Goal: Task Accomplishment & Management: Manage account settings

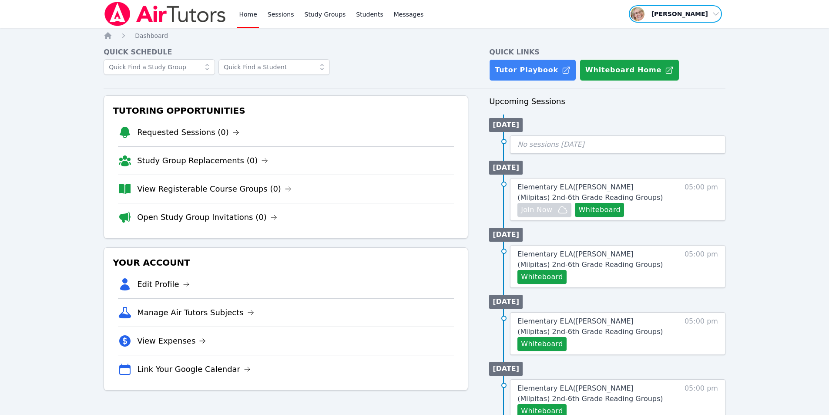
click at [684, 14] on span "button" at bounding box center [675, 13] width 95 height 19
click at [657, 50] on button "Logout" at bounding box center [679, 50] width 84 height 16
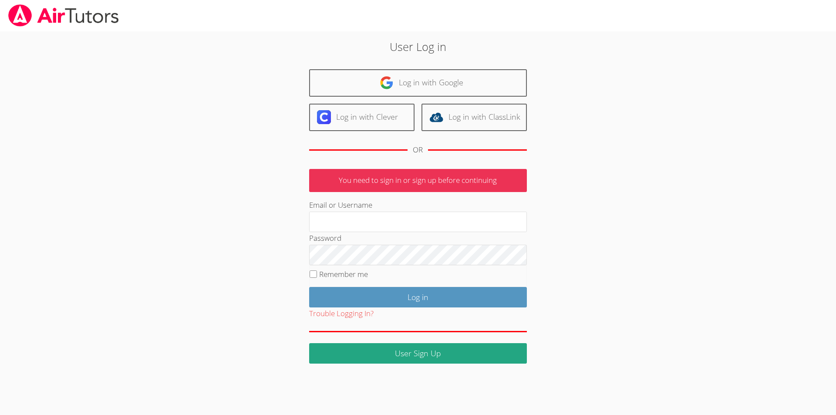
click at [18, 17] on img at bounding box center [63, 15] width 112 height 22
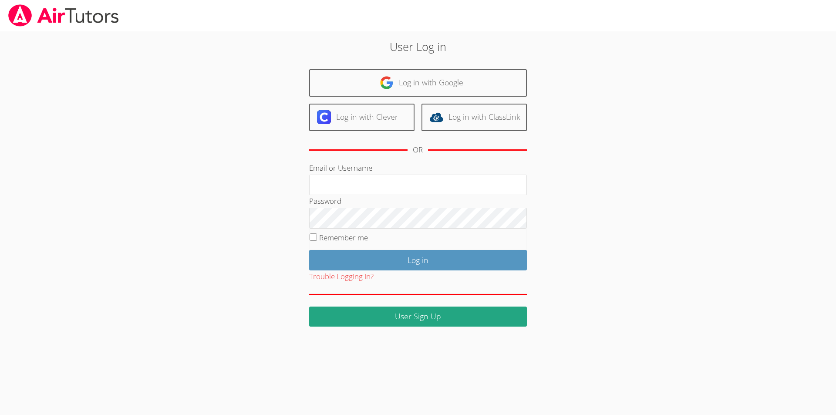
click at [49, 18] on img at bounding box center [63, 15] width 112 height 22
